Goal: Obtain resource: Download file/media

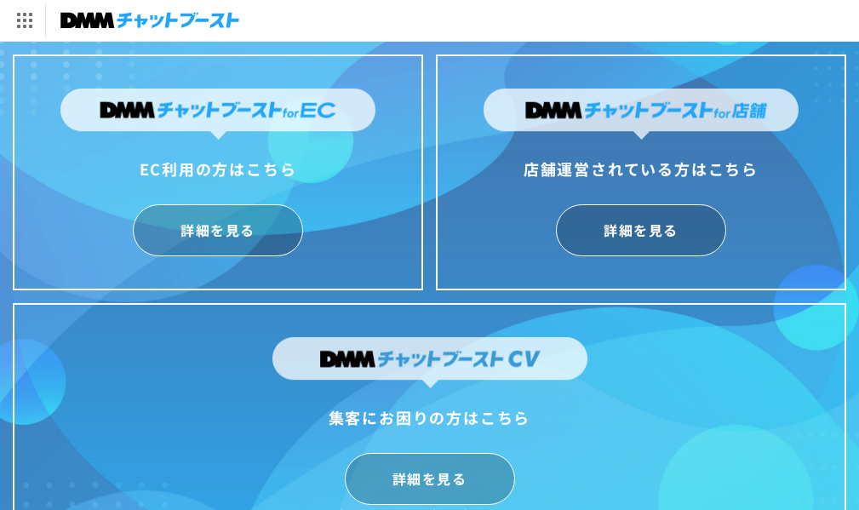
scroll to position [42, 0]
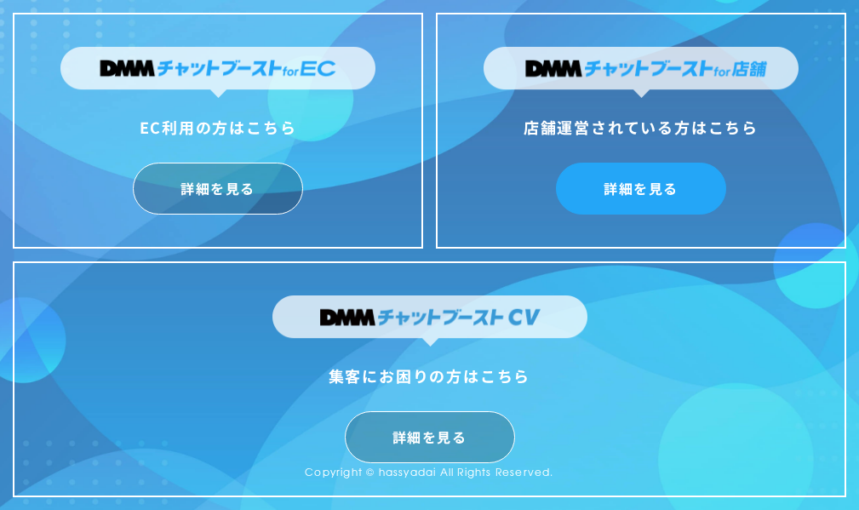
click at [631, 199] on link "詳細を見る" at bounding box center [641, 189] width 170 height 52
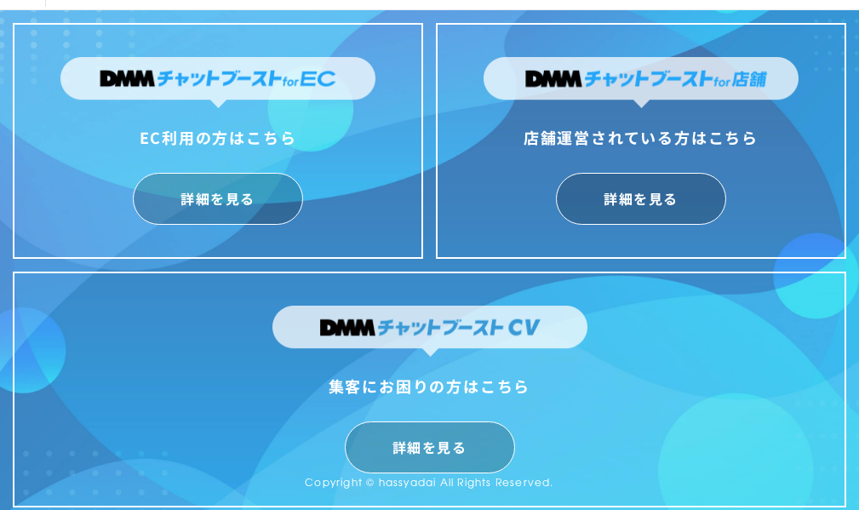
scroll to position [0, 0]
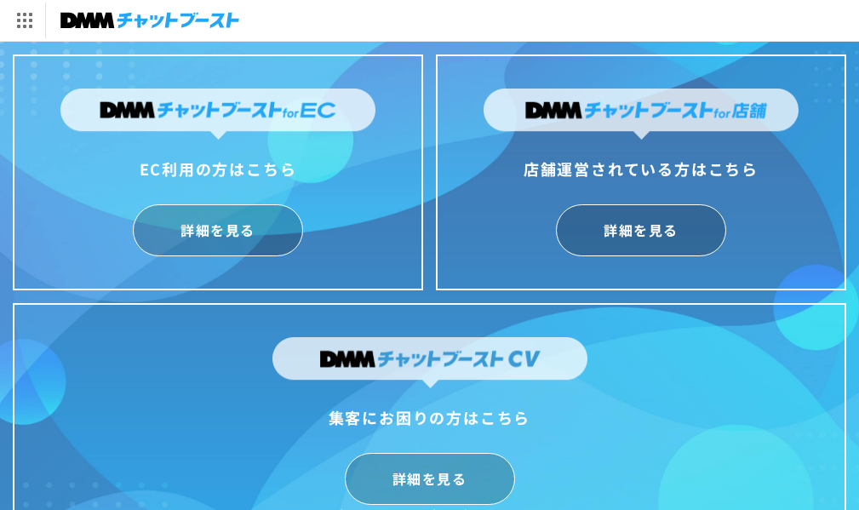
click at [128, 15] on img at bounding box center [149, 21] width 179 height 24
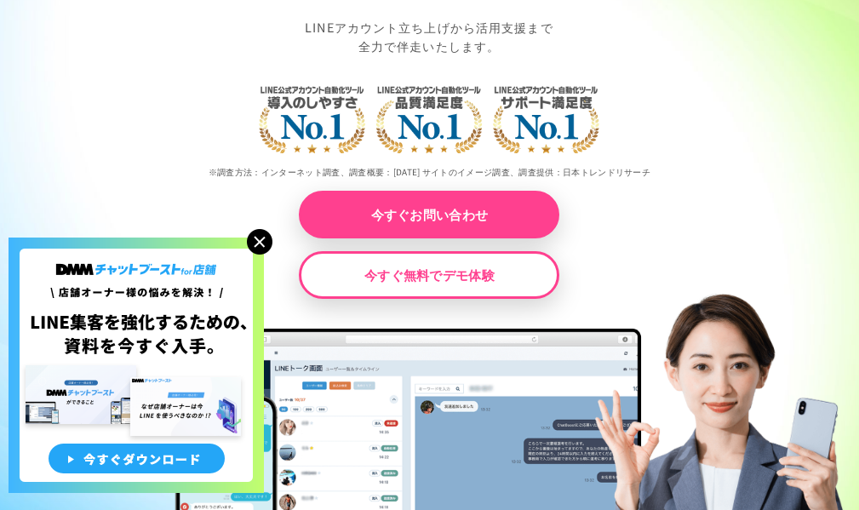
scroll to position [340, 0]
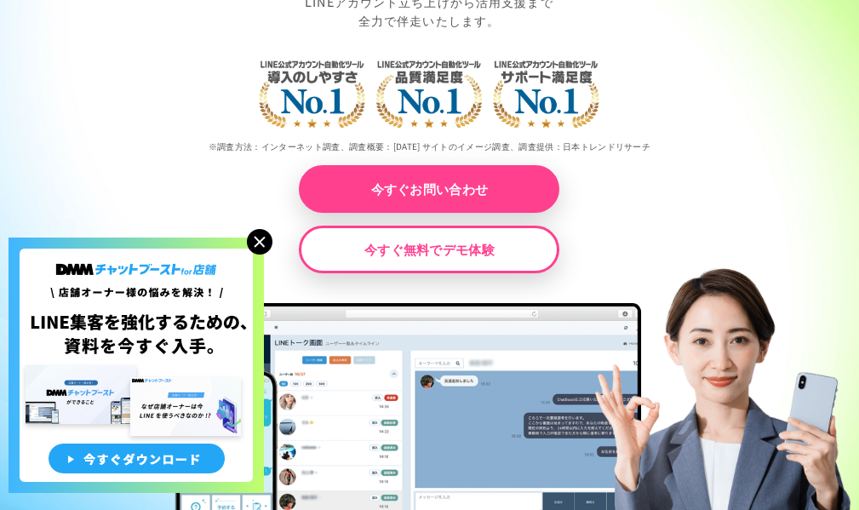
click at [261, 242] on img at bounding box center [260, 242] width 26 height 26
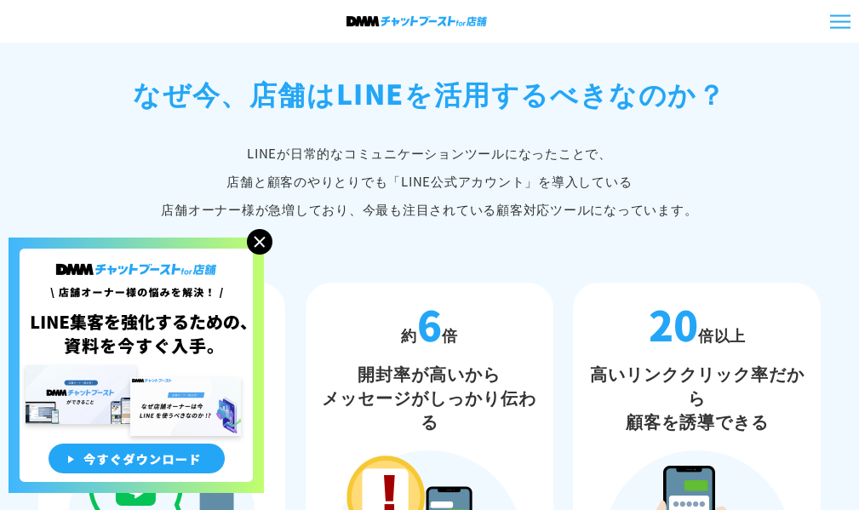
scroll to position [1447, 0]
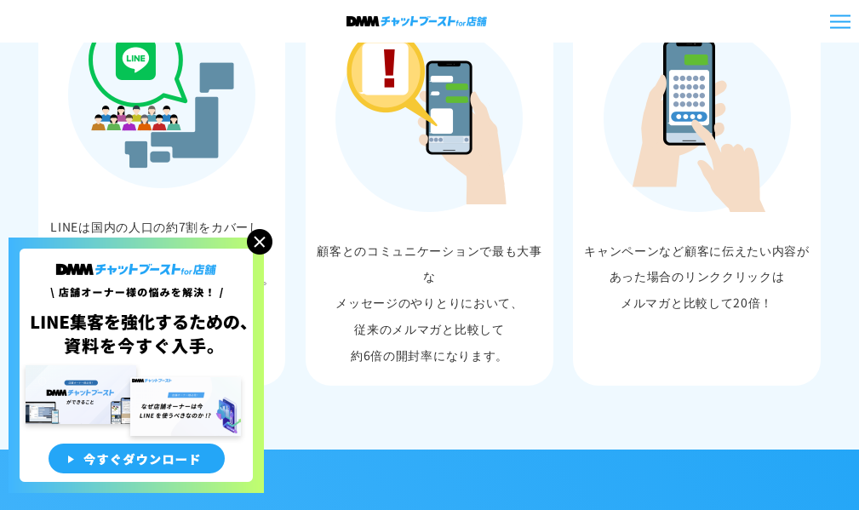
click at [269, 242] on img at bounding box center [260, 242] width 26 height 26
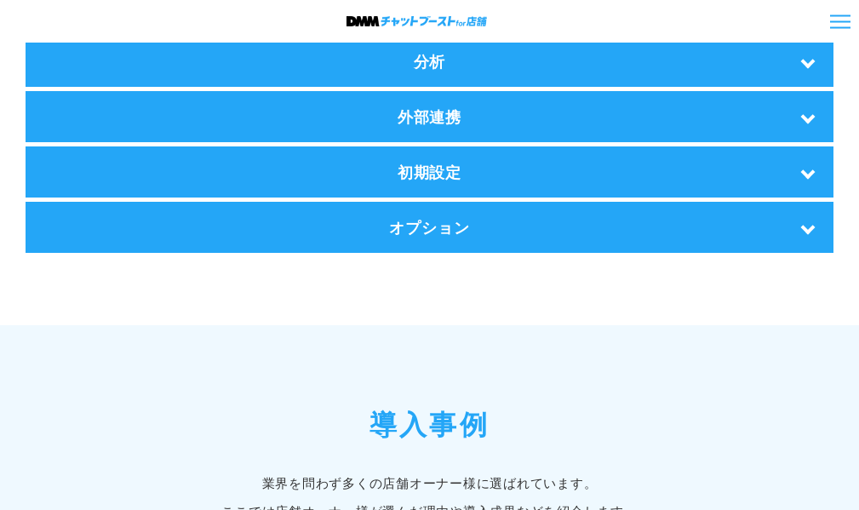
scroll to position [3318, 0]
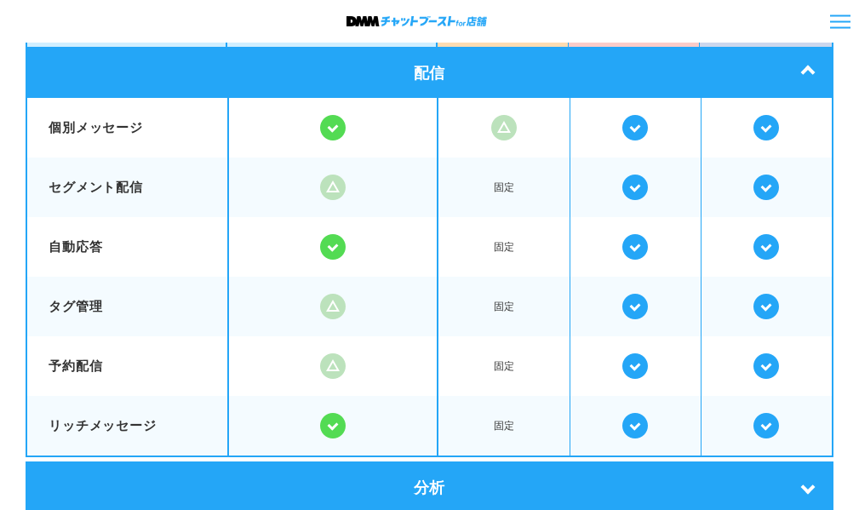
click at [842, 22] on div at bounding box center [840, 21] width 20 height 14
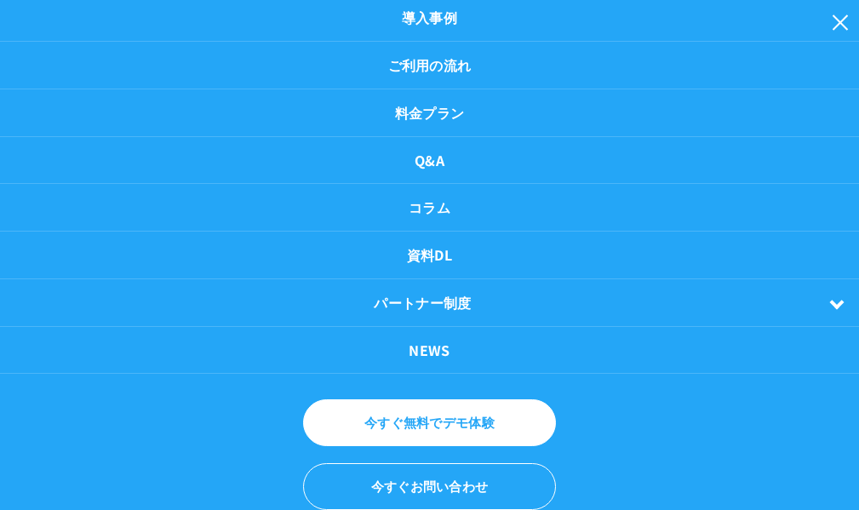
scroll to position [239, 0]
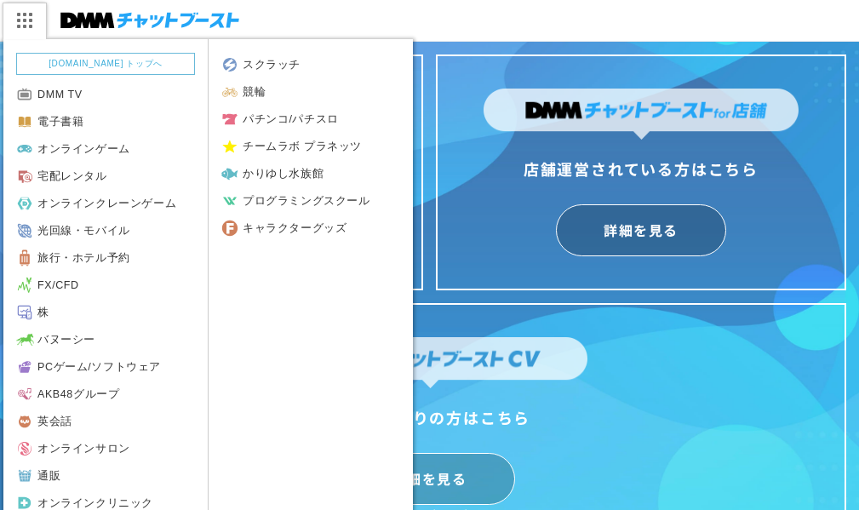
click at [30, 19] on img at bounding box center [24, 21] width 43 height 36
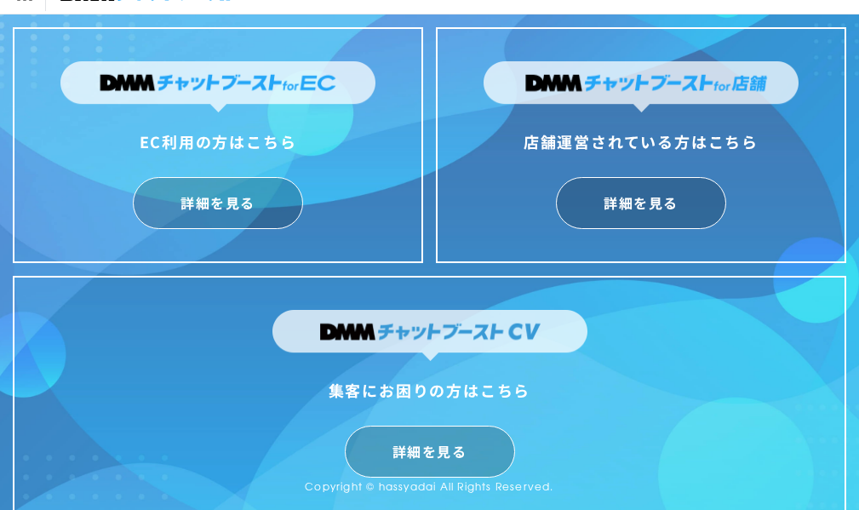
scroll to position [42, 0]
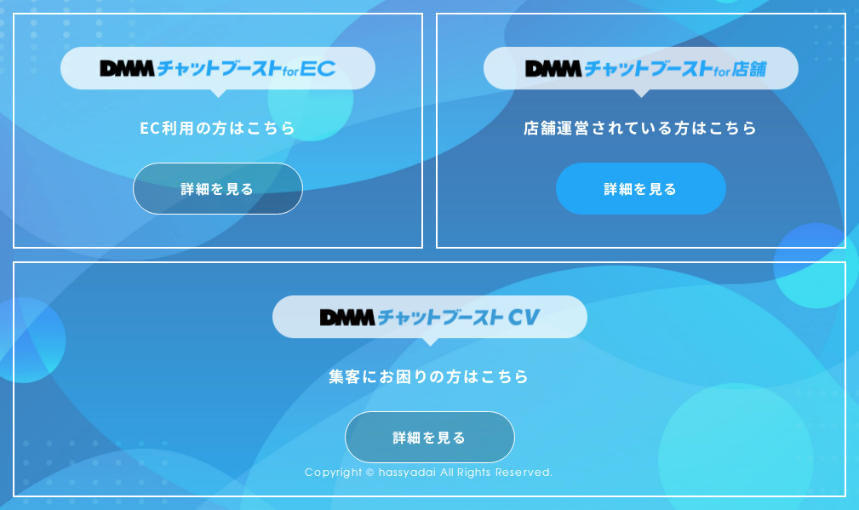
click at [616, 202] on link "詳細を見る" at bounding box center [641, 189] width 170 height 52
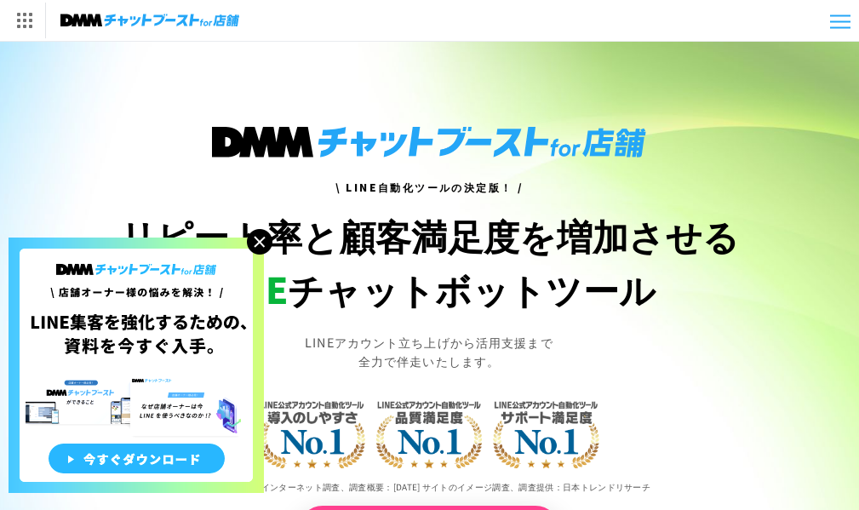
click at [136, 459] on img at bounding box center [136, 364] width 255 height 255
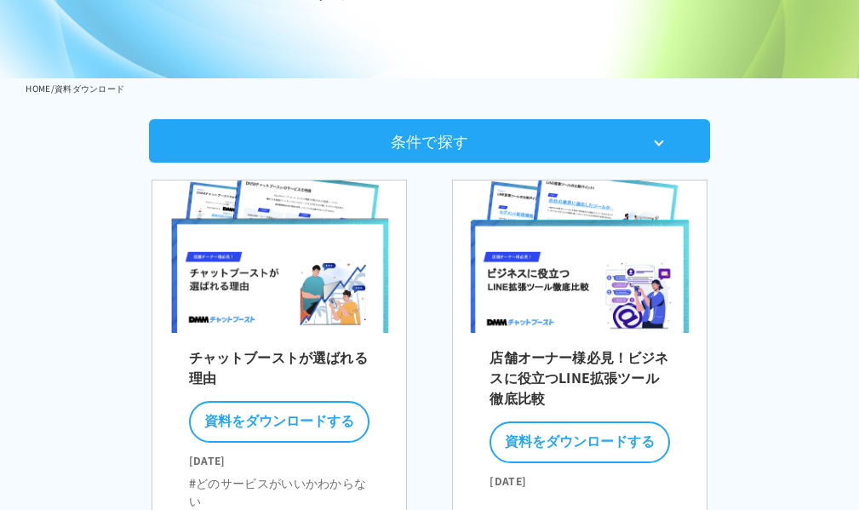
scroll to position [255, 0]
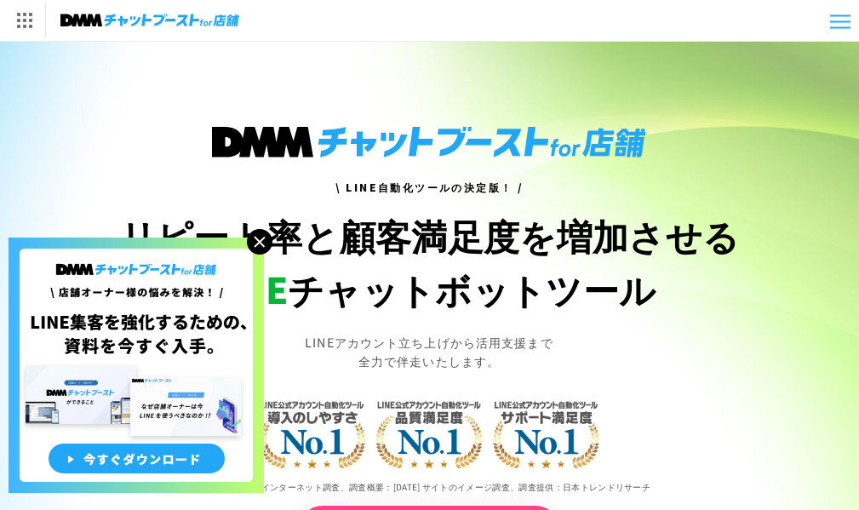
click at [262, 247] on img at bounding box center [260, 242] width 26 height 26
